Goal: Use online tool/utility: Utilize a website feature to perform a specific function

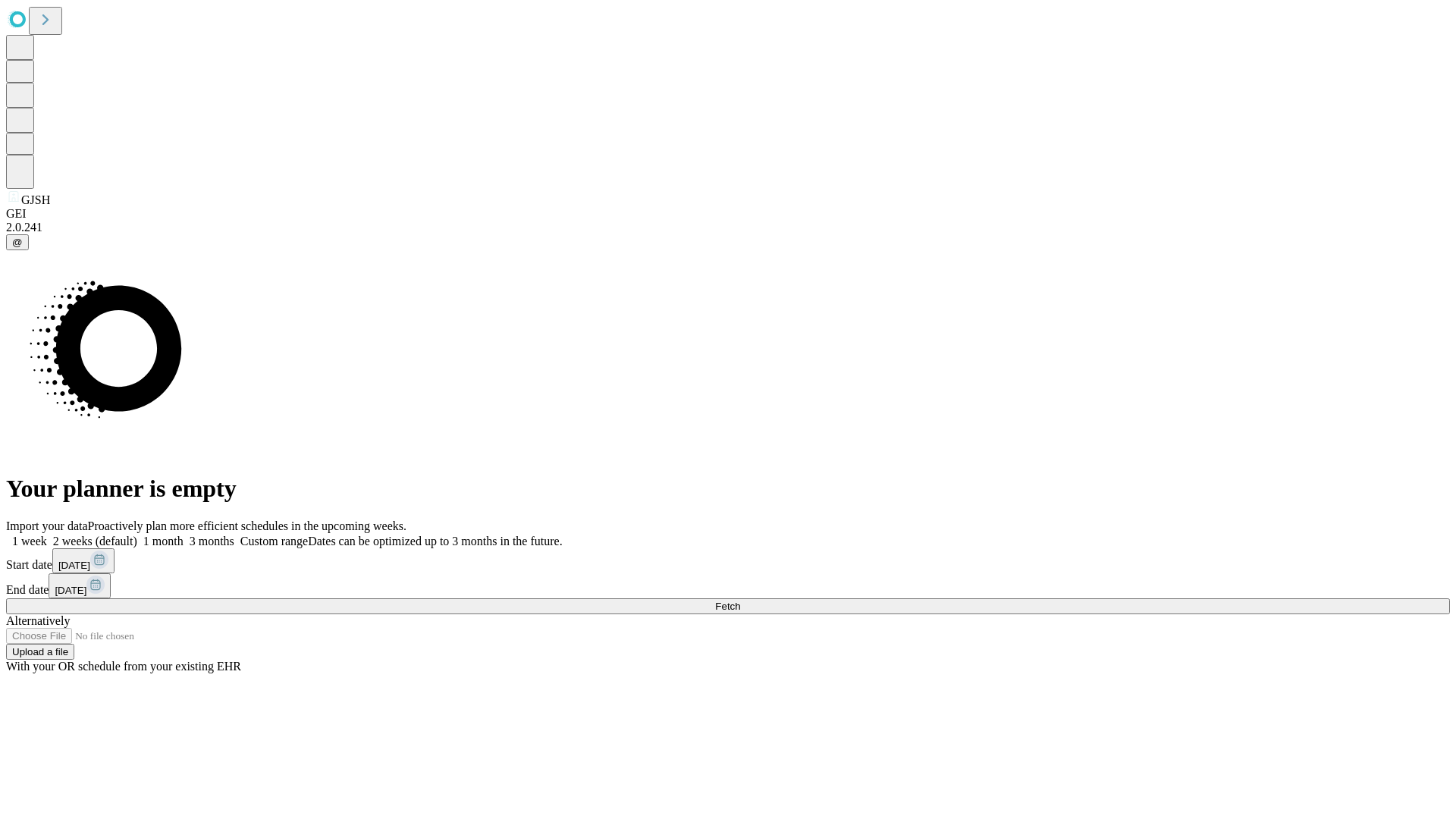
click at [740, 601] on span "Fetch" at bounding box center [727, 606] width 25 height 11
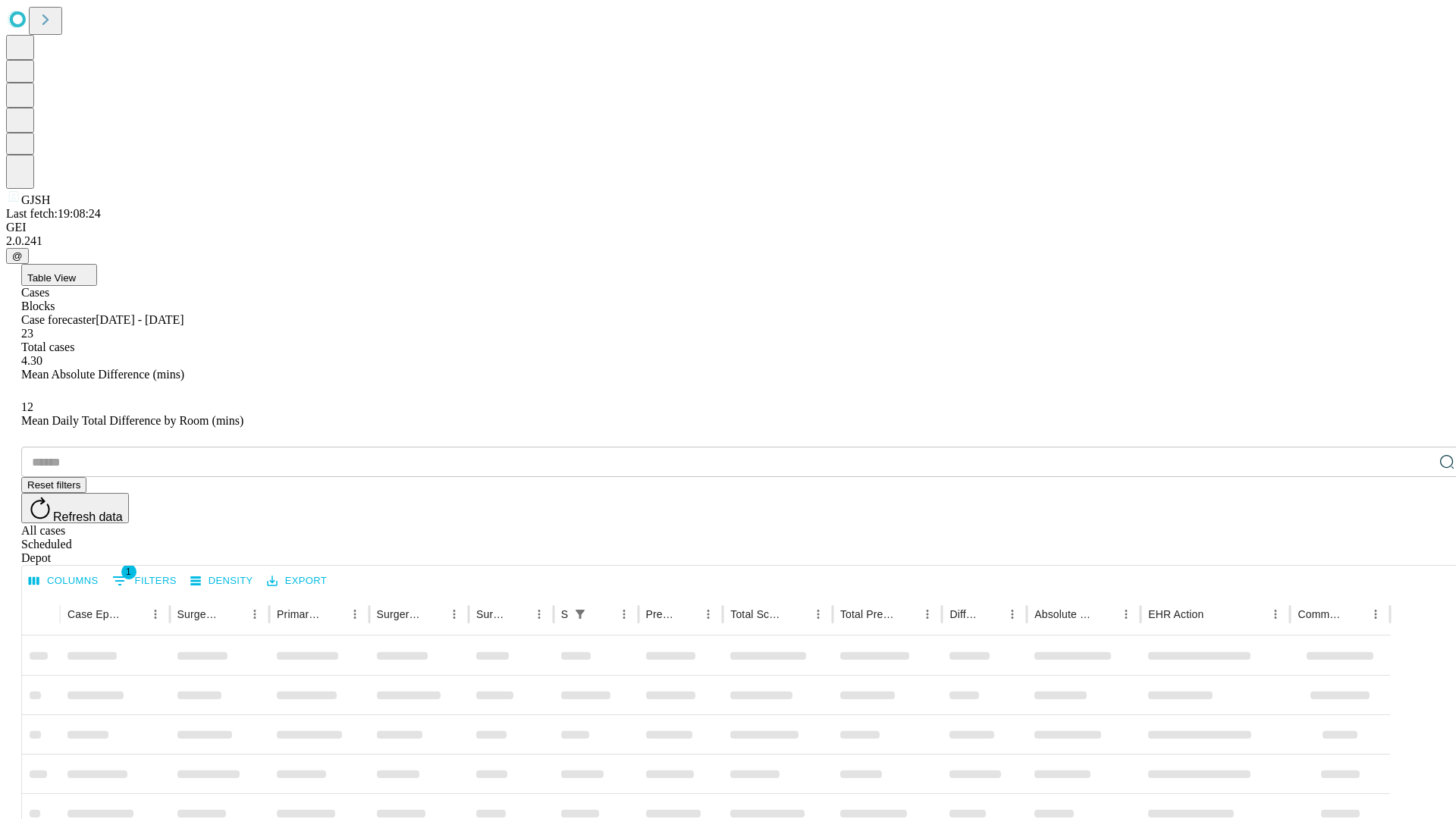
click at [76, 272] on span "Table View" at bounding box center [52, 278] width 48 height 11
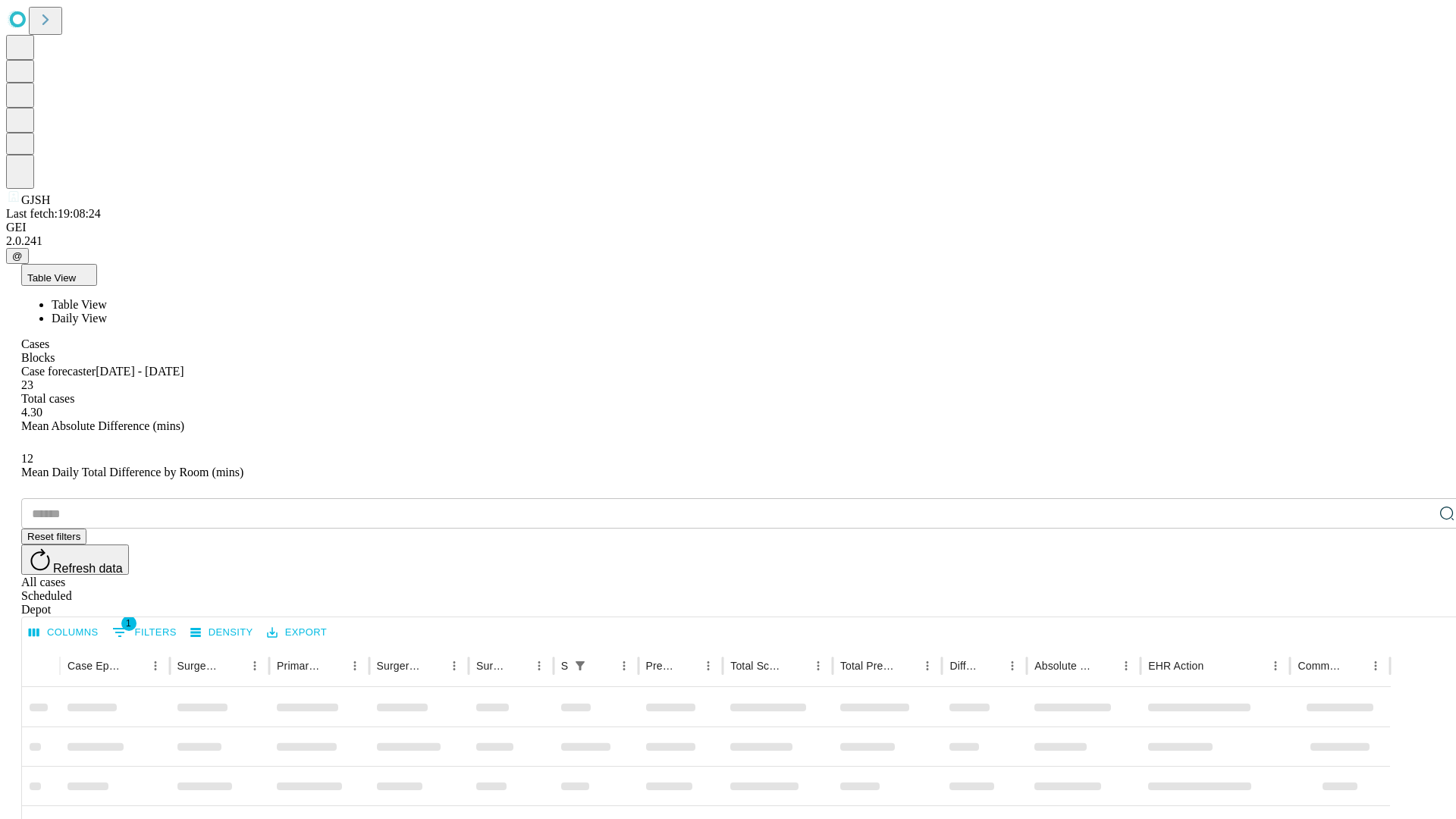
click at [107, 312] on span "Daily View" at bounding box center [79, 318] width 55 height 13
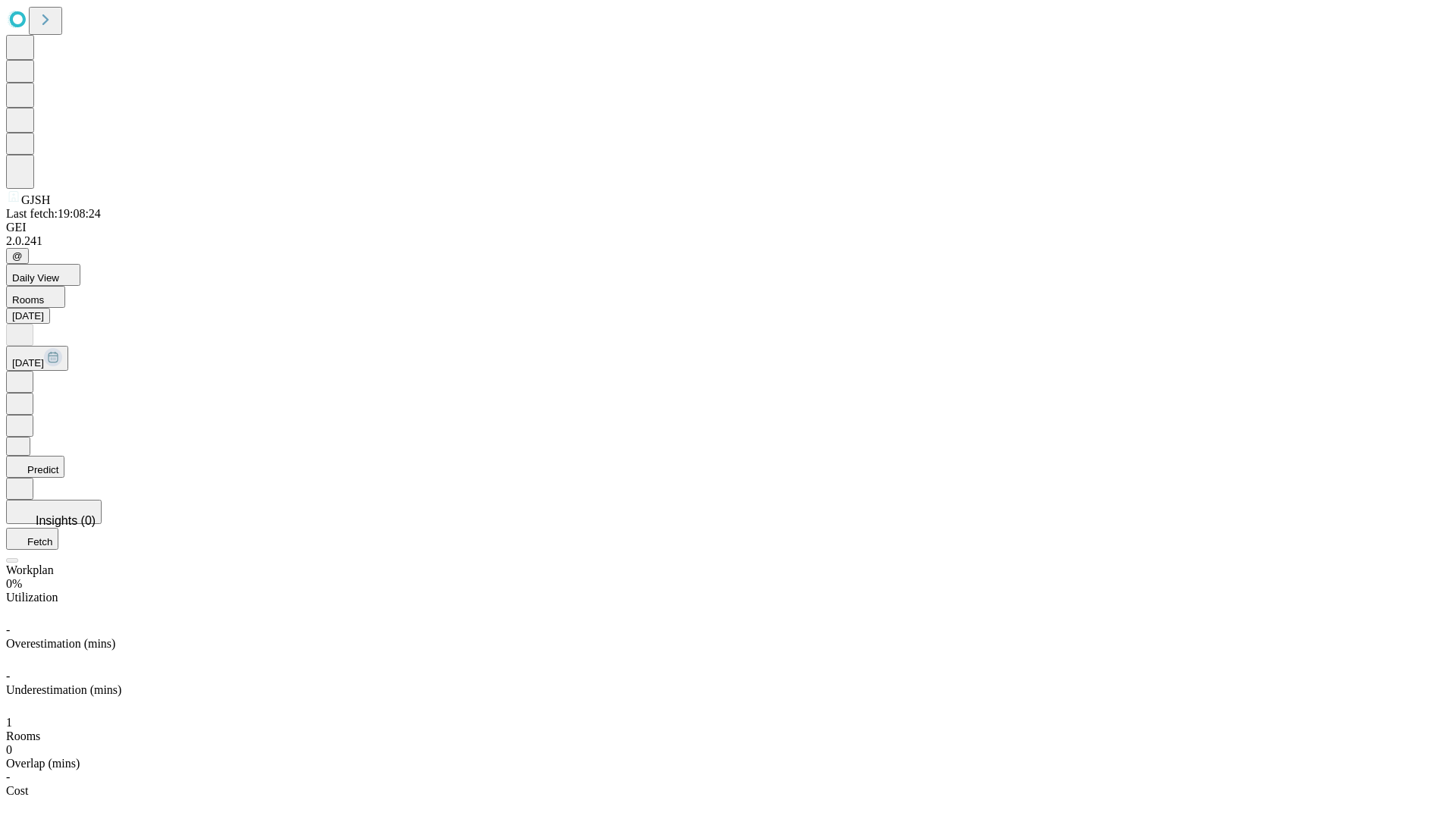
click at [64, 456] on button "Predict" at bounding box center [35, 468] width 58 height 22
